Goal: Task Accomplishment & Management: Use online tool/utility

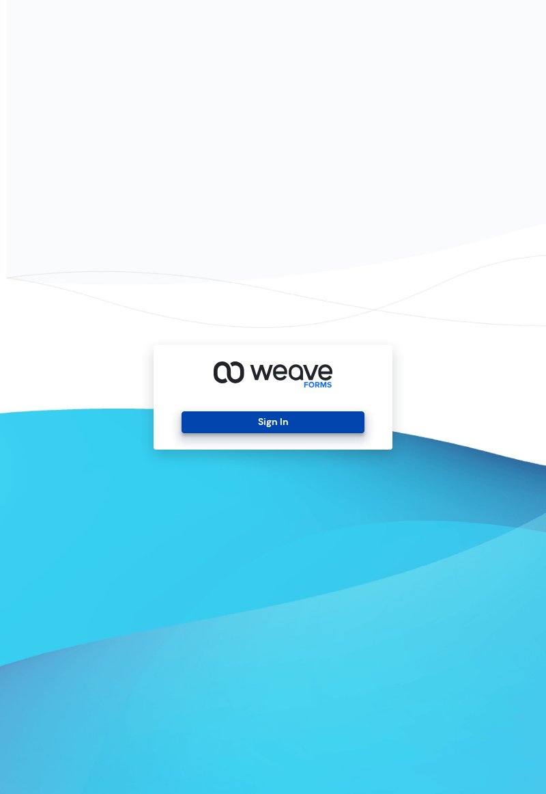
click at [303, 433] on button "Sign In" at bounding box center [273, 422] width 182 height 22
